Goal: Transaction & Acquisition: Download file/media

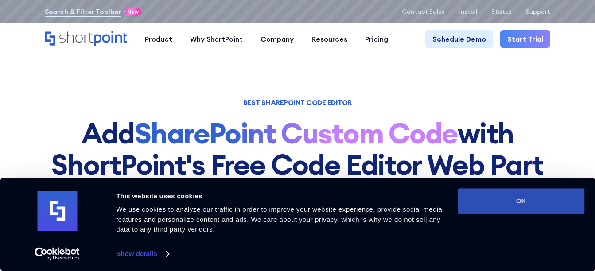
click at [492, 195] on button "OK" at bounding box center [520, 201] width 127 height 26
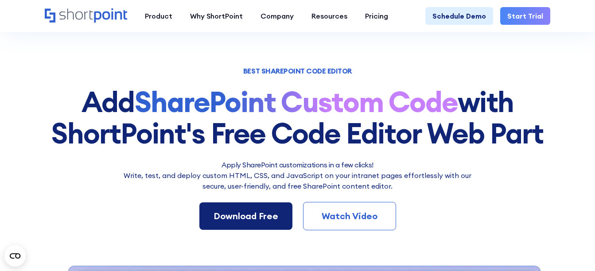
scroll to position [89, 0]
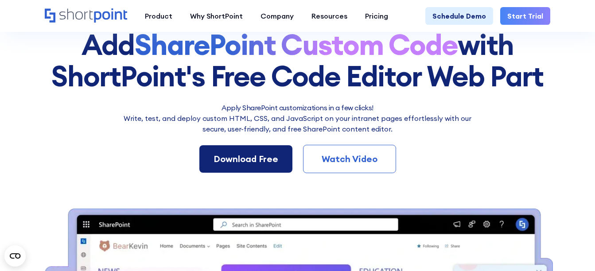
click at [250, 160] on div "Download Free" at bounding box center [245, 158] width 65 height 13
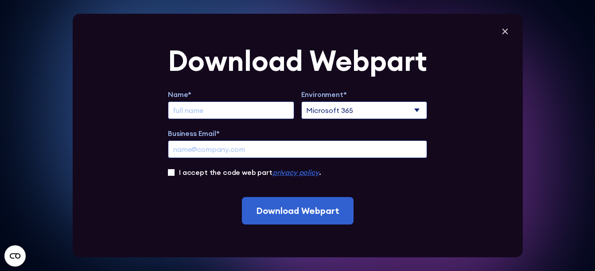
click at [221, 109] on input "Extend Trial" at bounding box center [231, 110] width 126 height 18
click at [379, 152] on input "Business Email*" at bounding box center [297, 149] width 259 height 18
click at [446, 186] on div "Download Webpart Name* Environment* Microsoft 365 SharePoint Online SharePoint …" at bounding box center [298, 136] width 450 height 244
click at [339, 150] on input "Business Email*" at bounding box center [297, 149] width 259 height 18
type input "[EMAIL_ADDRESS][DOMAIN_NAME]"
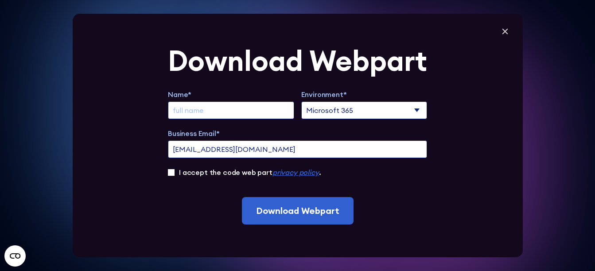
click at [219, 107] on input "Extend Trial" at bounding box center [231, 110] width 126 height 18
type input "Supavit Mungmalee"
click at [168, 171] on div "Download Webpart Name* [PERSON_NAME] Environment* Microsoft 365 SharePoint Onli…" at bounding box center [298, 136] width 450 height 244
click at [171, 171] on input "I accept the code web part privacy policy ." at bounding box center [171, 172] width 7 height 7
checkbox input "true"
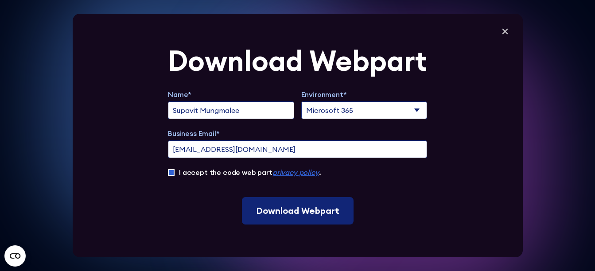
drag, startPoint x: 274, startPoint y: 207, endPoint x: 474, endPoint y: 152, distance: 207.1
click at [474, 152] on div "Download Webpart Name* [PERSON_NAME] Environment* Microsoft 365 SharePoint Onli…" at bounding box center [298, 136] width 450 height 244
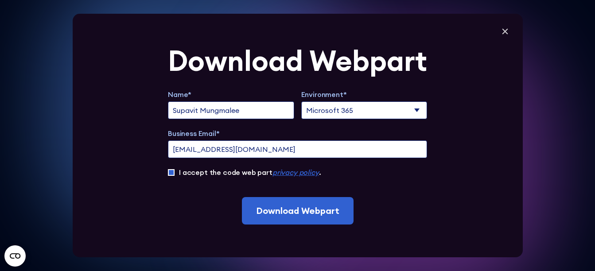
click at [402, 108] on select "Microsoft 365 SharePoint Online SharePoint 2019 (On-Premise)" at bounding box center [364, 110] width 126 height 18
click at [395, 174] on div "I accept the code web part privacy policy ." at bounding box center [297, 172] width 259 height 11
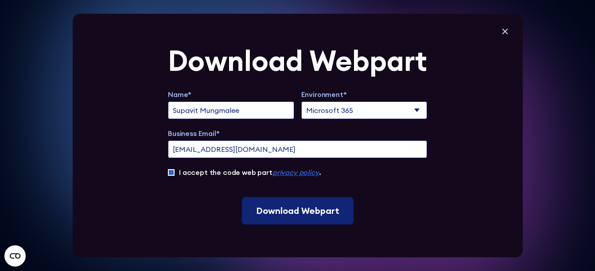
click at [323, 213] on input "Download Webpart" at bounding box center [298, 210] width 112 height 27
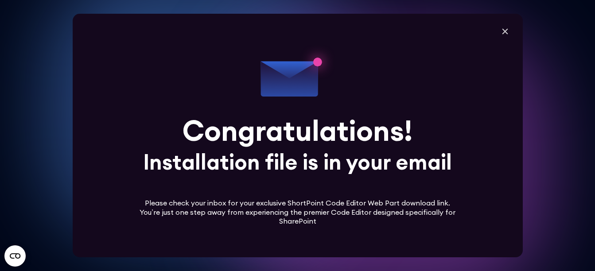
click at [322, 174] on icon at bounding box center [297, 135] width 227 height 227
click at [318, 218] on icon at bounding box center [297, 135] width 227 height 227
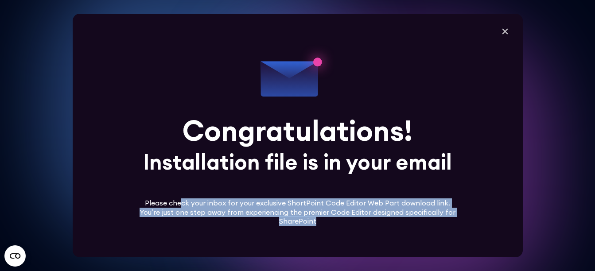
drag, startPoint x: 331, startPoint y: 224, endPoint x: 177, endPoint y: 202, distance: 155.6
click at [177, 202] on div "Congratulations! Installation file is in your email Please check your inbox for…" at bounding box center [297, 135] width 322 height 181
drag, startPoint x: 177, startPoint y: 202, endPoint x: 193, endPoint y: 198, distance: 16.1
click at [193, 198] on icon at bounding box center [297, 135] width 227 height 227
